Goal: Transaction & Acquisition: Purchase product/service

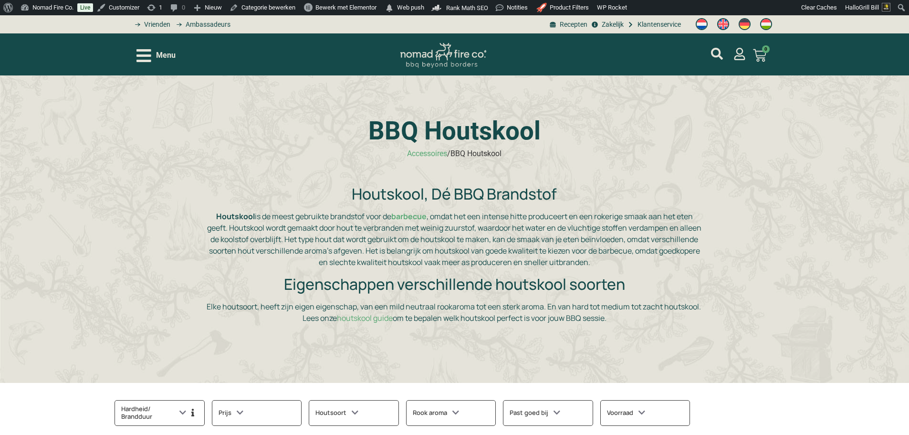
click at [164, 55] on span "Menu" at bounding box center [166, 55] width 20 height 11
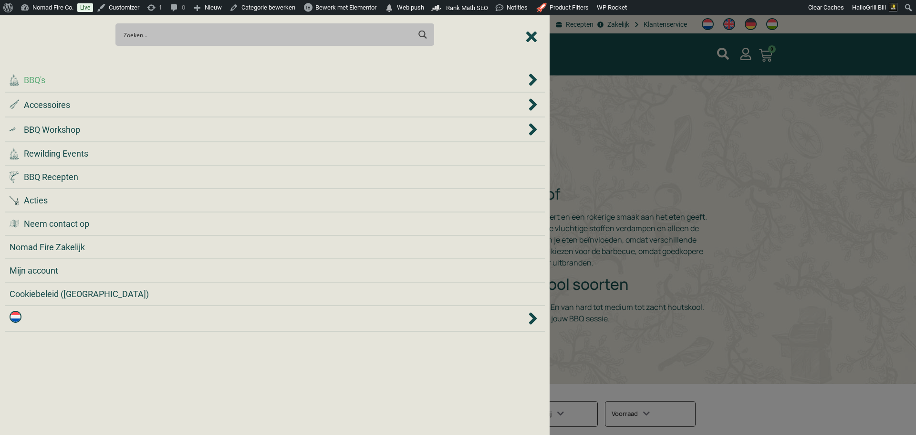
click at [197, 87] on li ".cls-1 { fill: #042e2c; } BBQ's" at bounding box center [275, 80] width 540 height 25
click at [199, 83] on div ".cls-1 { fill: #042e2c; } BBQ's" at bounding box center [268, 79] width 517 height 13
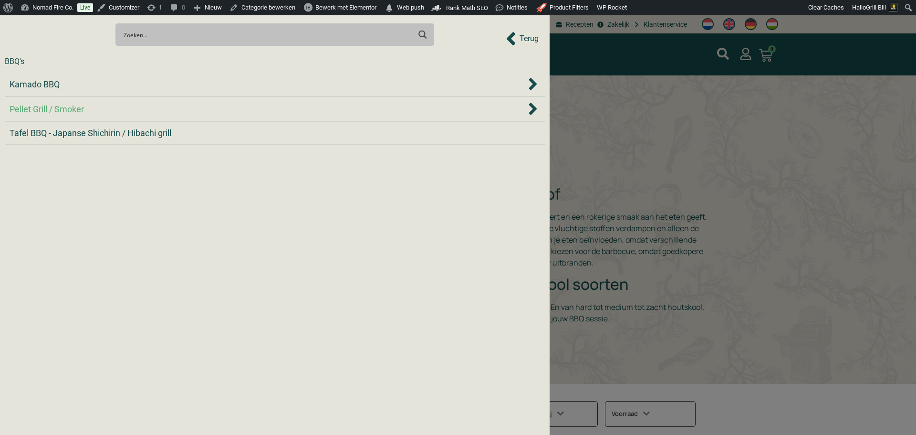
click at [193, 105] on div "Pellet Grill / Smoker" at bounding box center [268, 109] width 517 height 13
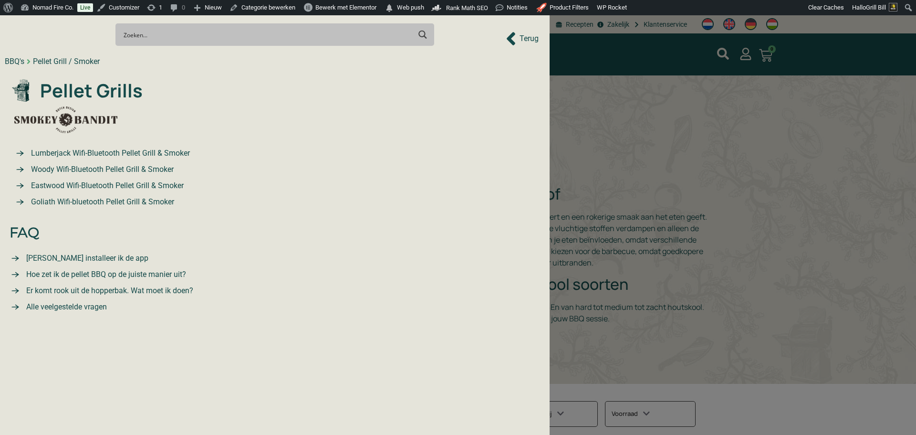
click at [61, 64] on div "Pellet Grill / Smoker" at bounding box center [66, 61] width 67 height 11
click at [13, 60] on div "BBQ's" at bounding box center [15, 61] width 20 height 11
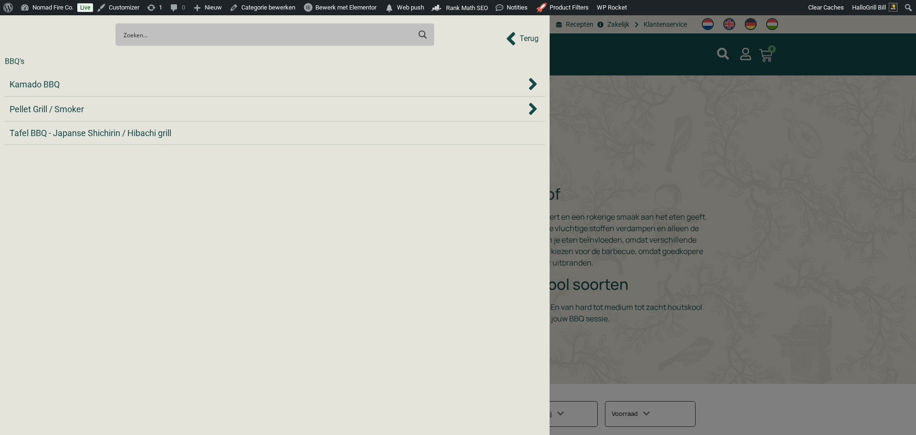
click at [13, 60] on div "BBQ's" at bounding box center [15, 61] width 20 height 11
click at [39, 86] on span "Kamado BBQ" at bounding box center [35, 84] width 50 height 13
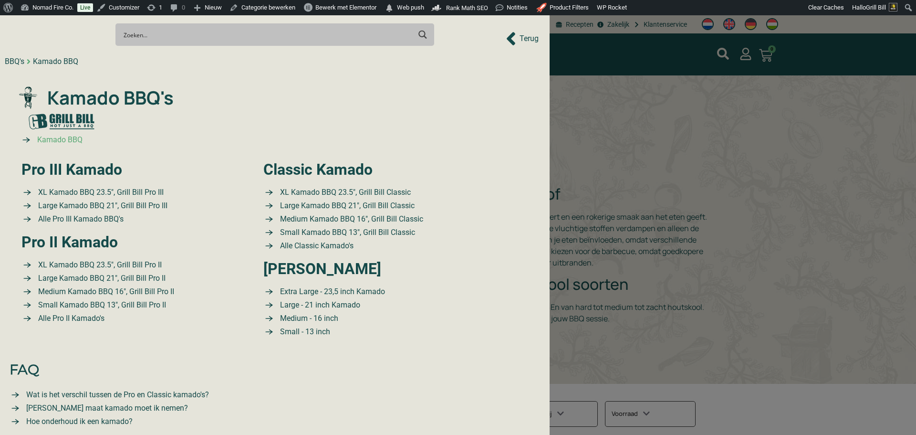
click at [59, 139] on span "Kamado BBQ" at bounding box center [59, 139] width 48 height 11
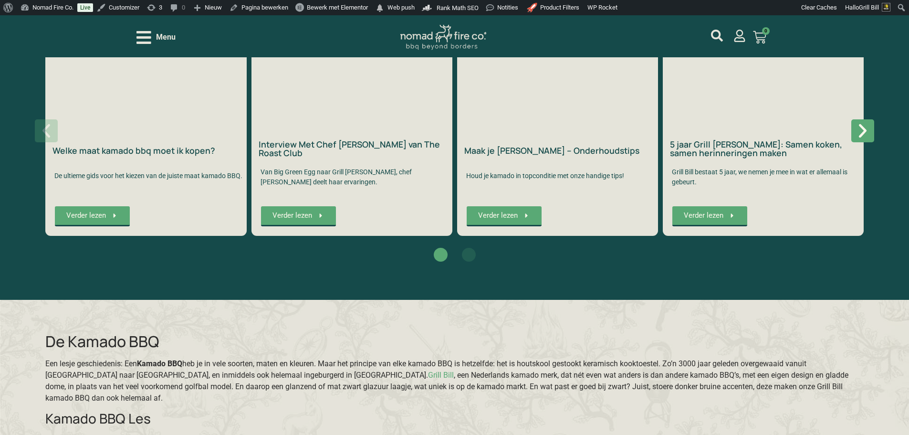
scroll to position [1765, 0]
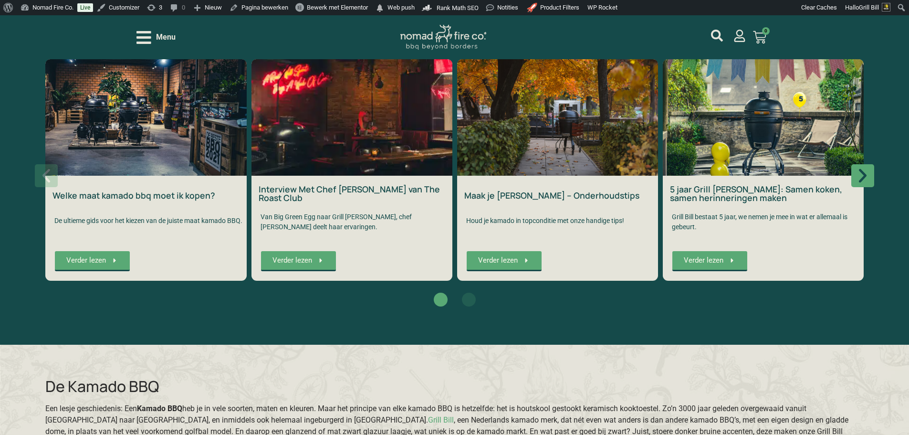
click at [864, 180] on icon "Volgende slide" at bounding box center [862, 175] width 18 height 18
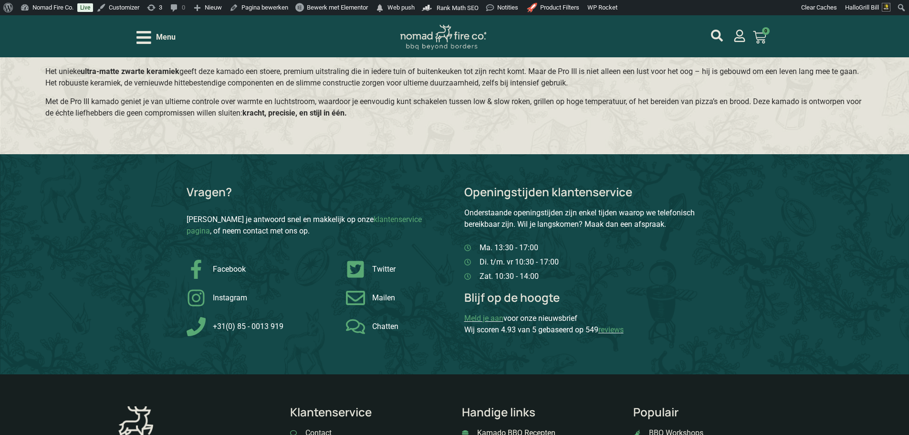
scroll to position [2576, 0]
